Goal: Transaction & Acquisition: Obtain resource

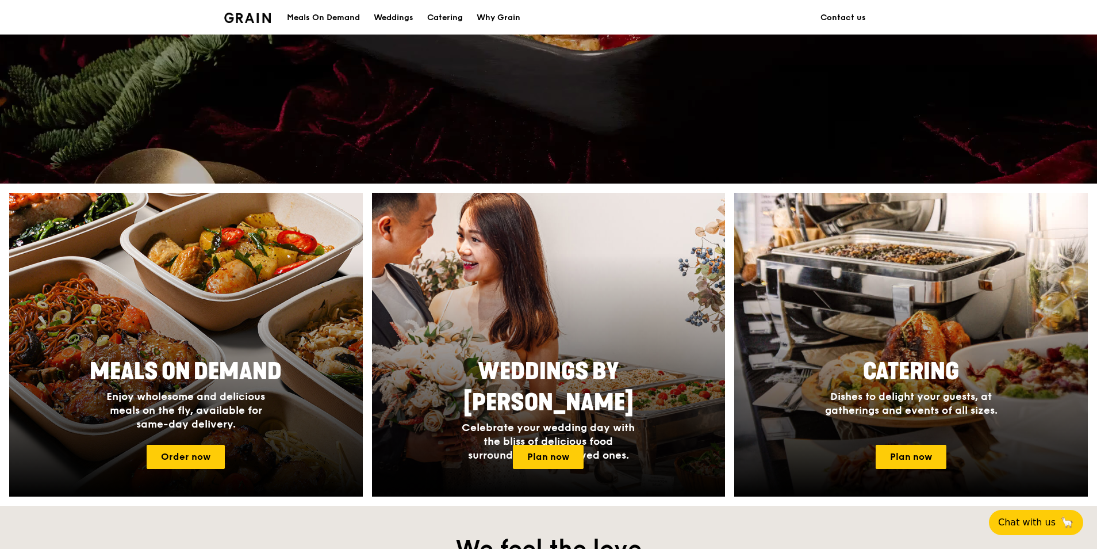
scroll to position [288, 0]
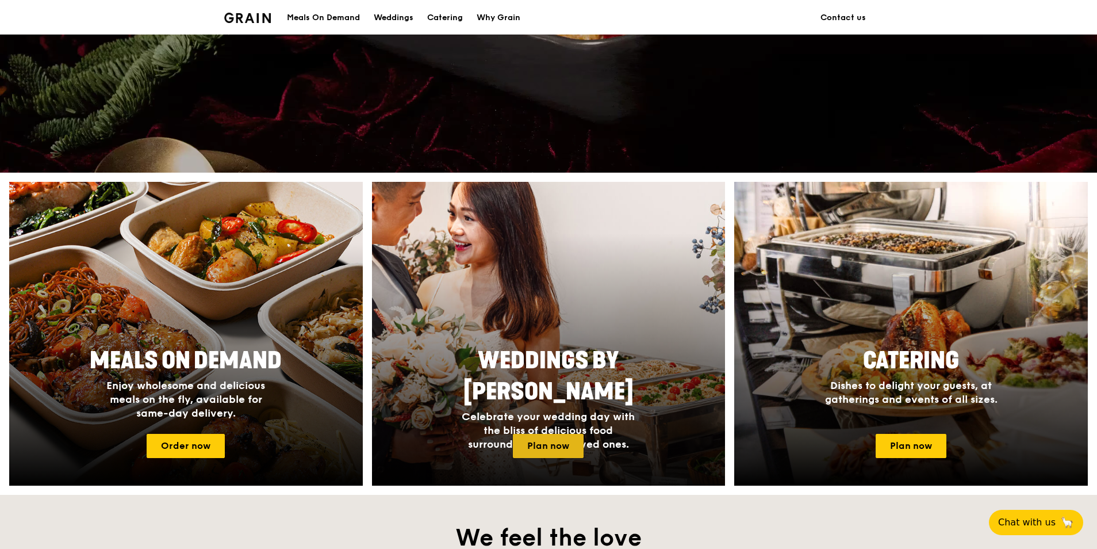
click at [579, 435] on link "Plan now" at bounding box center [548, 446] width 71 height 24
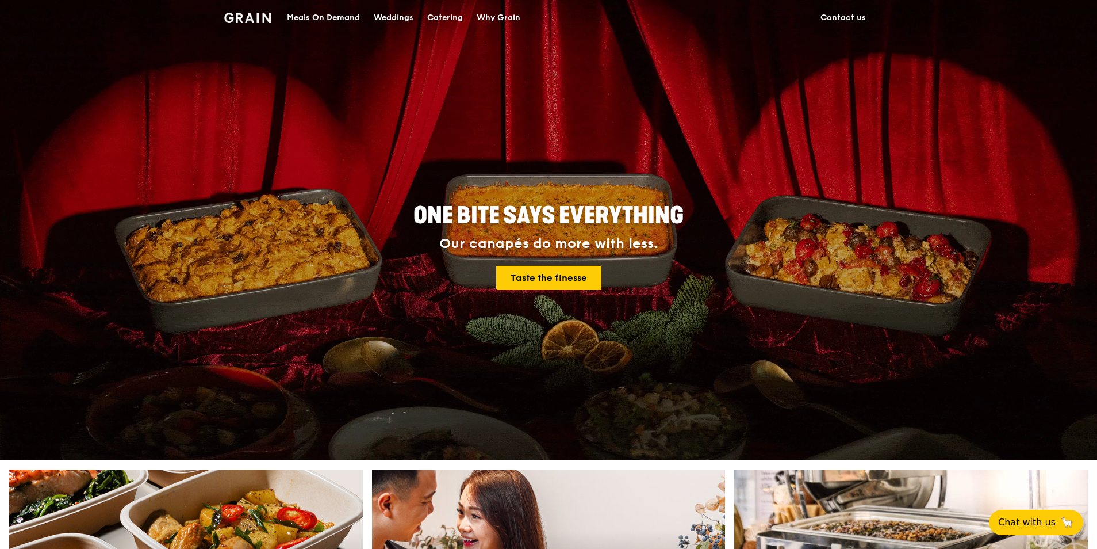
click at [441, 15] on div "Catering" at bounding box center [445, 18] width 36 height 35
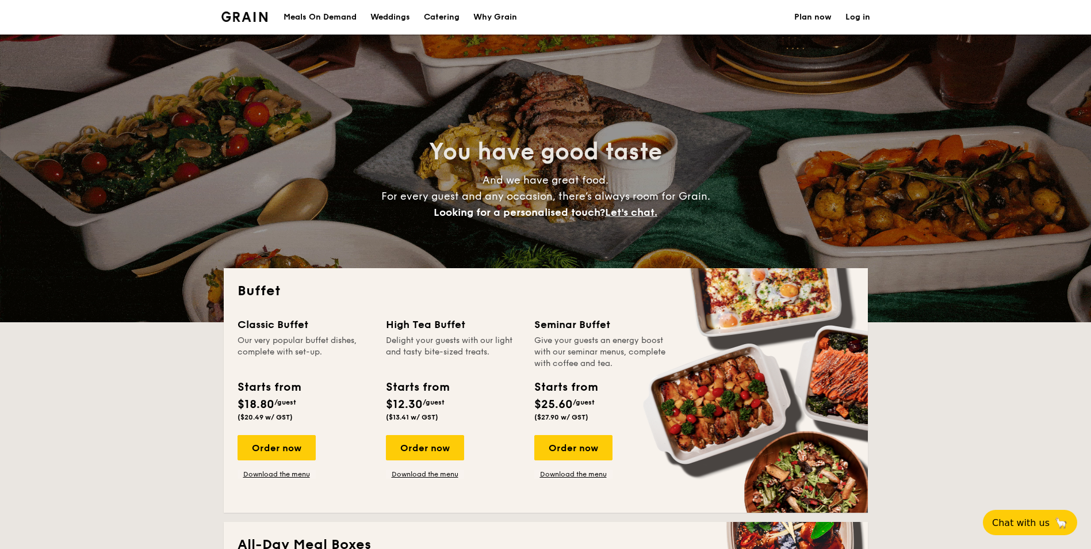
select select
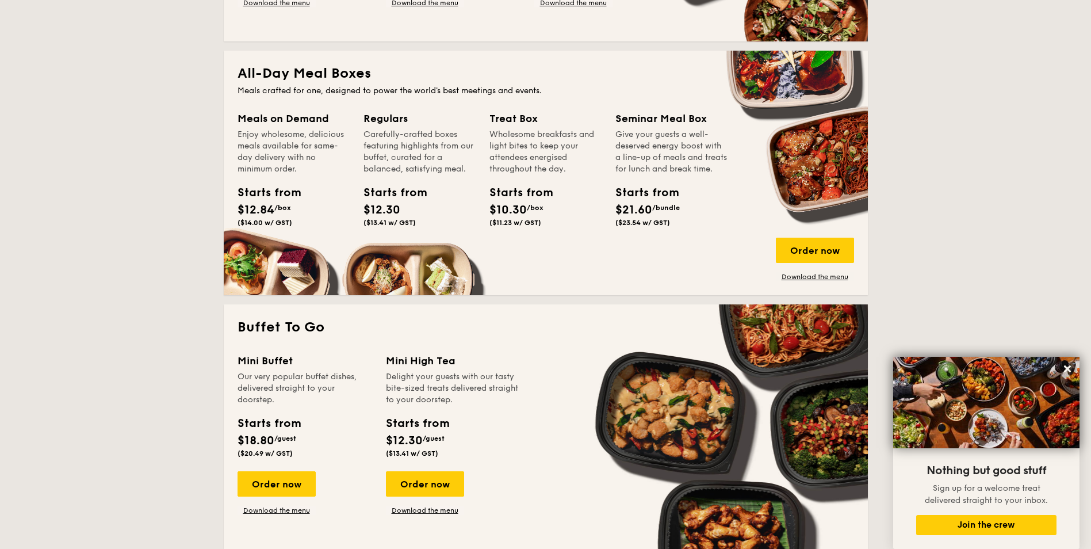
scroll to position [439, 0]
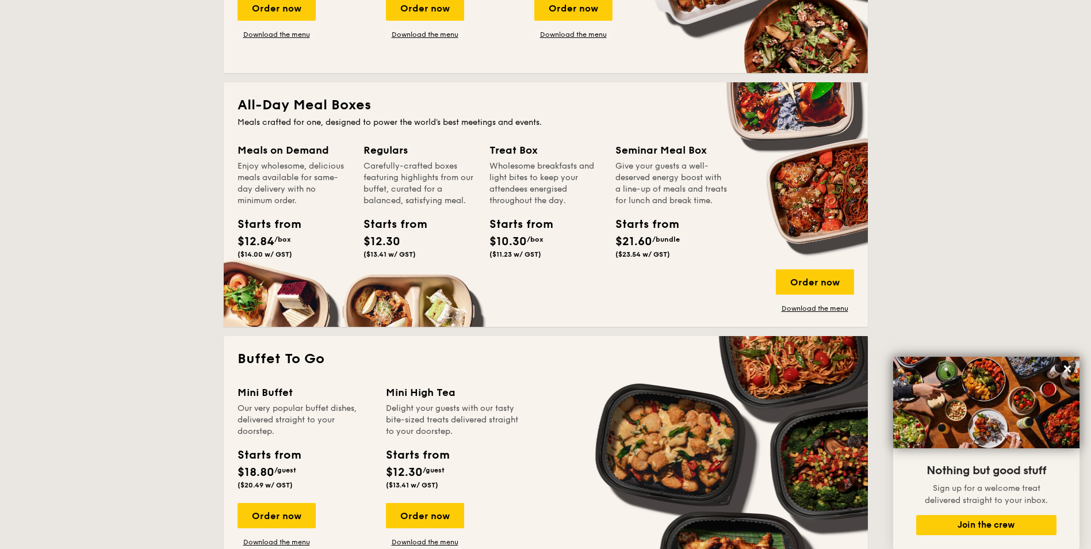
click at [375, 223] on div "Starts from" at bounding box center [389, 224] width 52 height 17
click at [391, 180] on div "Carefully-crafted boxes featuring highlights from our buffet, curated for a bal…" at bounding box center [419, 183] width 112 height 46
click at [393, 180] on div "Carefully-crafted boxes featuring highlights from our buffet, curated for a bal…" at bounding box center [419, 183] width 112 height 46
click at [809, 307] on link "Download the menu" at bounding box center [815, 308] width 78 height 9
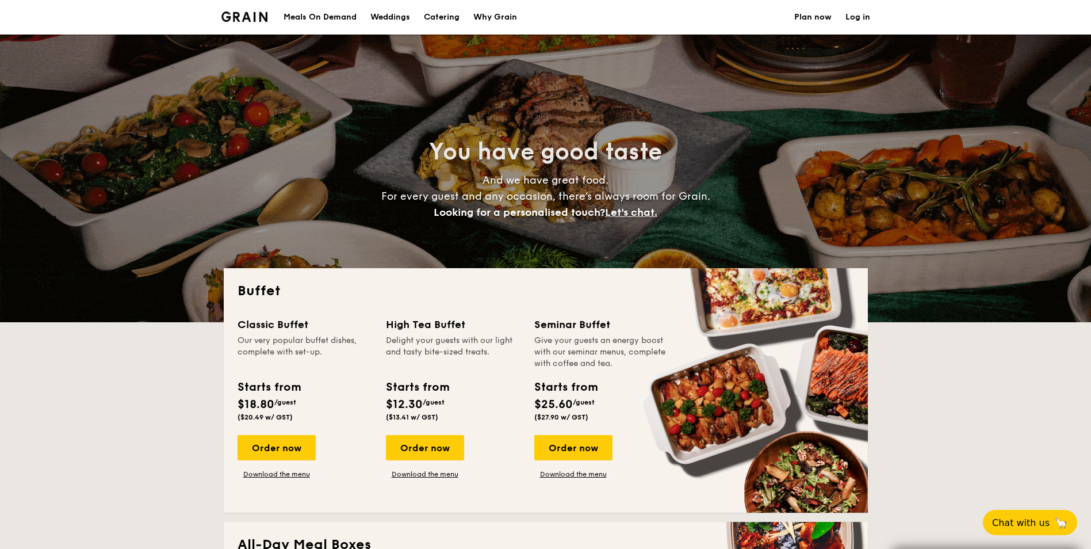
select select
